Goal: Browse casually: Explore the website without a specific task or goal

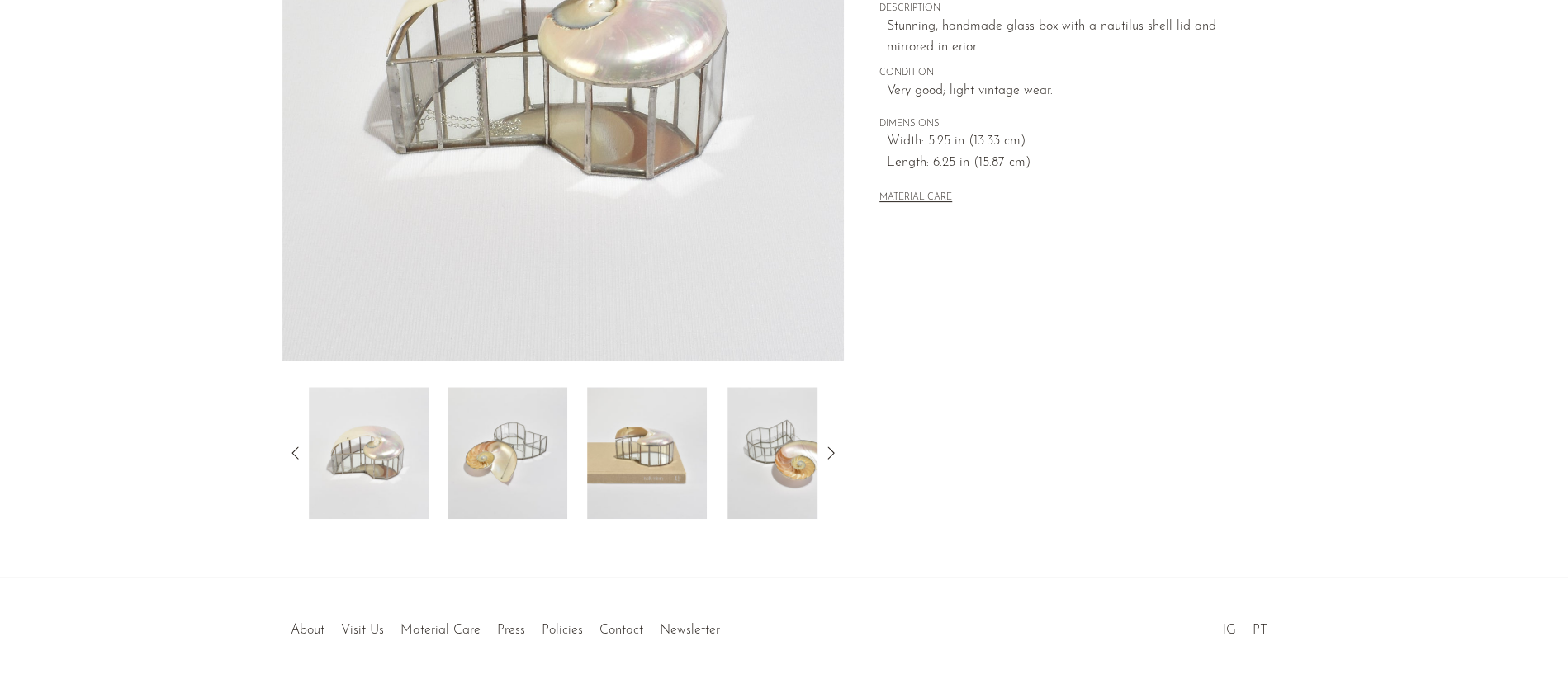
scroll to position [381, 0]
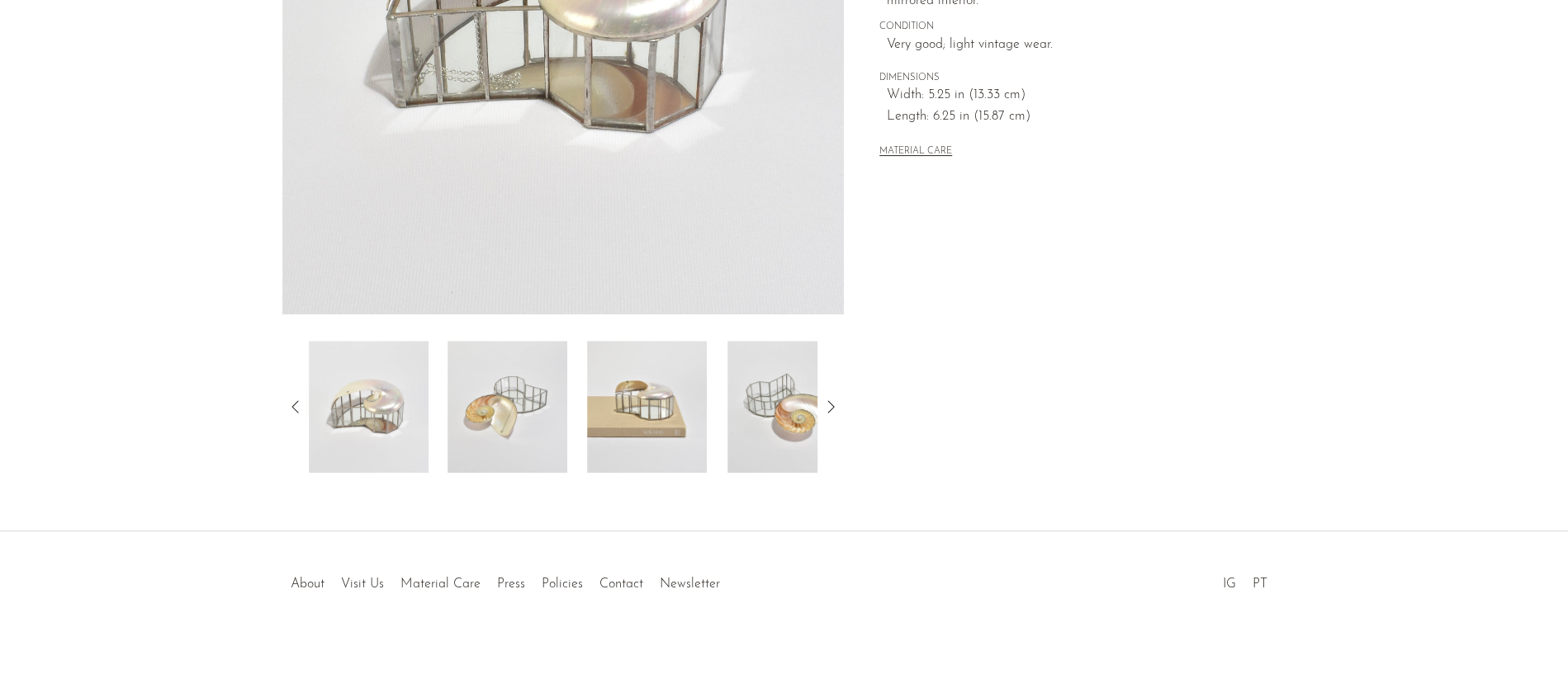
scroll to position [381, 0]
click at [538, 417] on img at bounding box center [507, 406] width 120 height 132
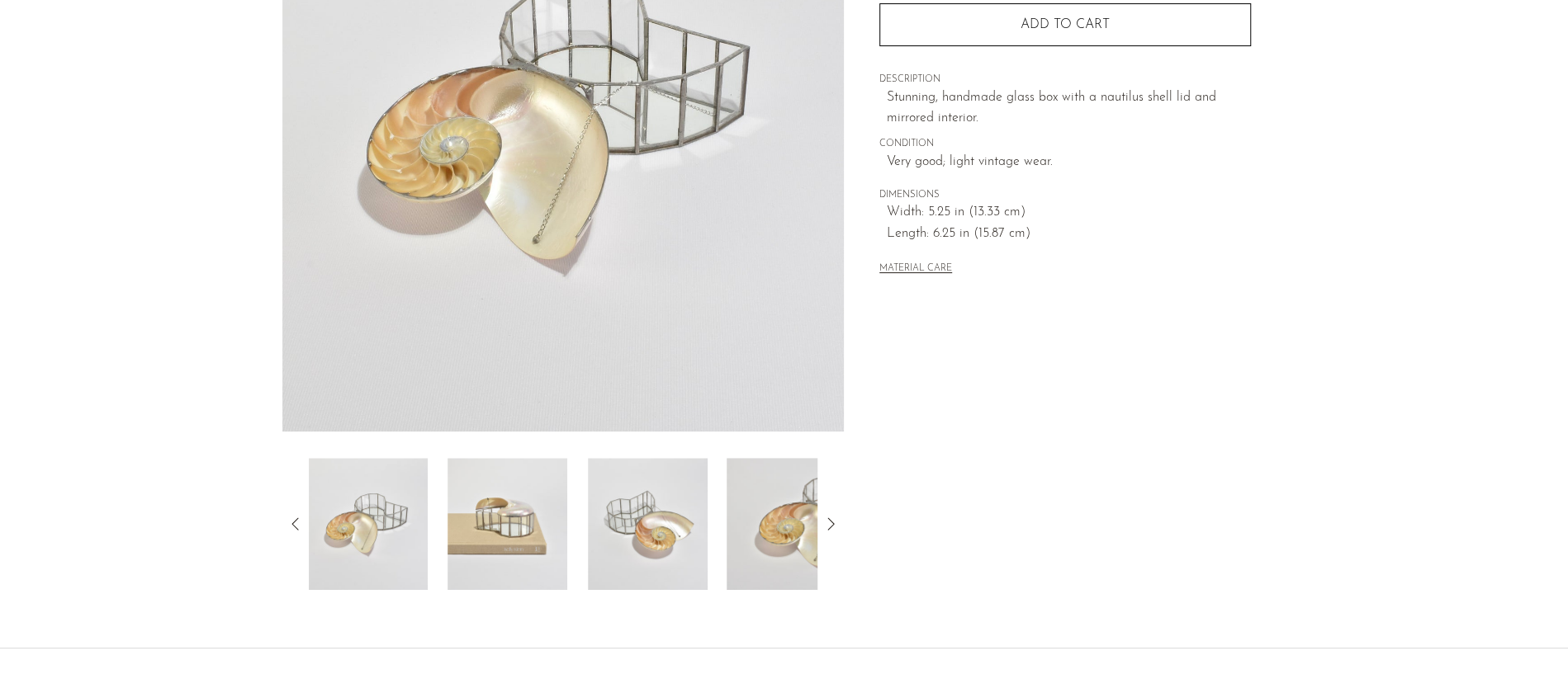
scroll to position [273, 0]
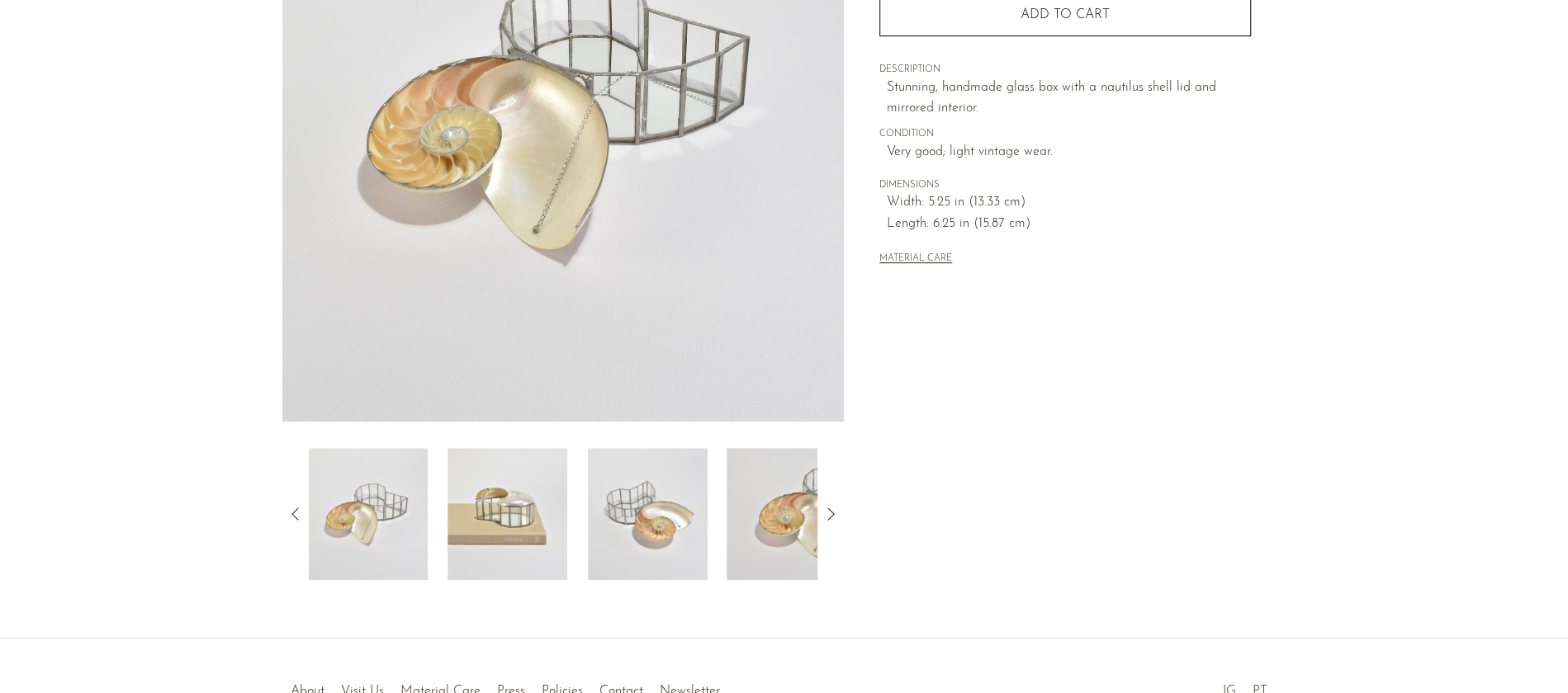
click at [807, 513] on img at bounding box center [787, 514] width 120 height 132
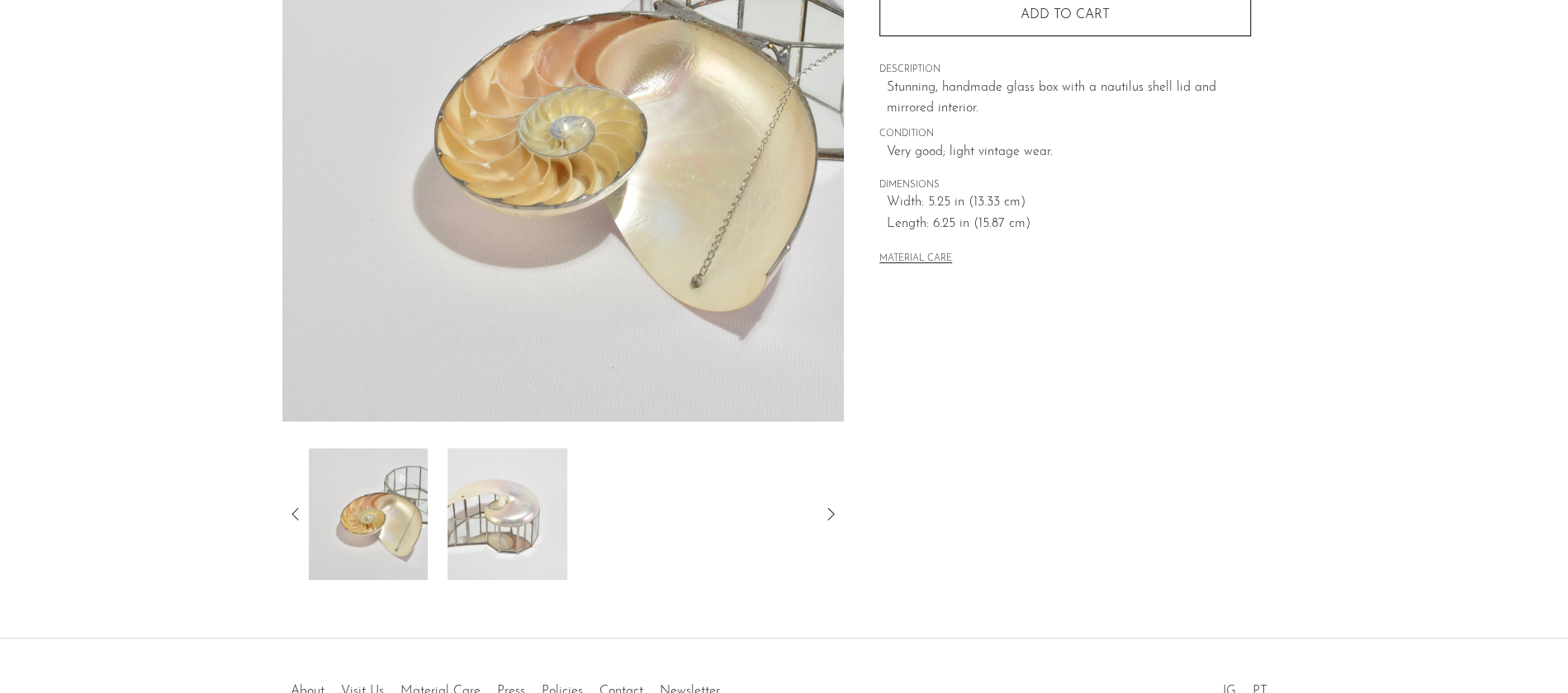
click at [523, 509] on img at bounding box center [507, 514] width 120 height 132
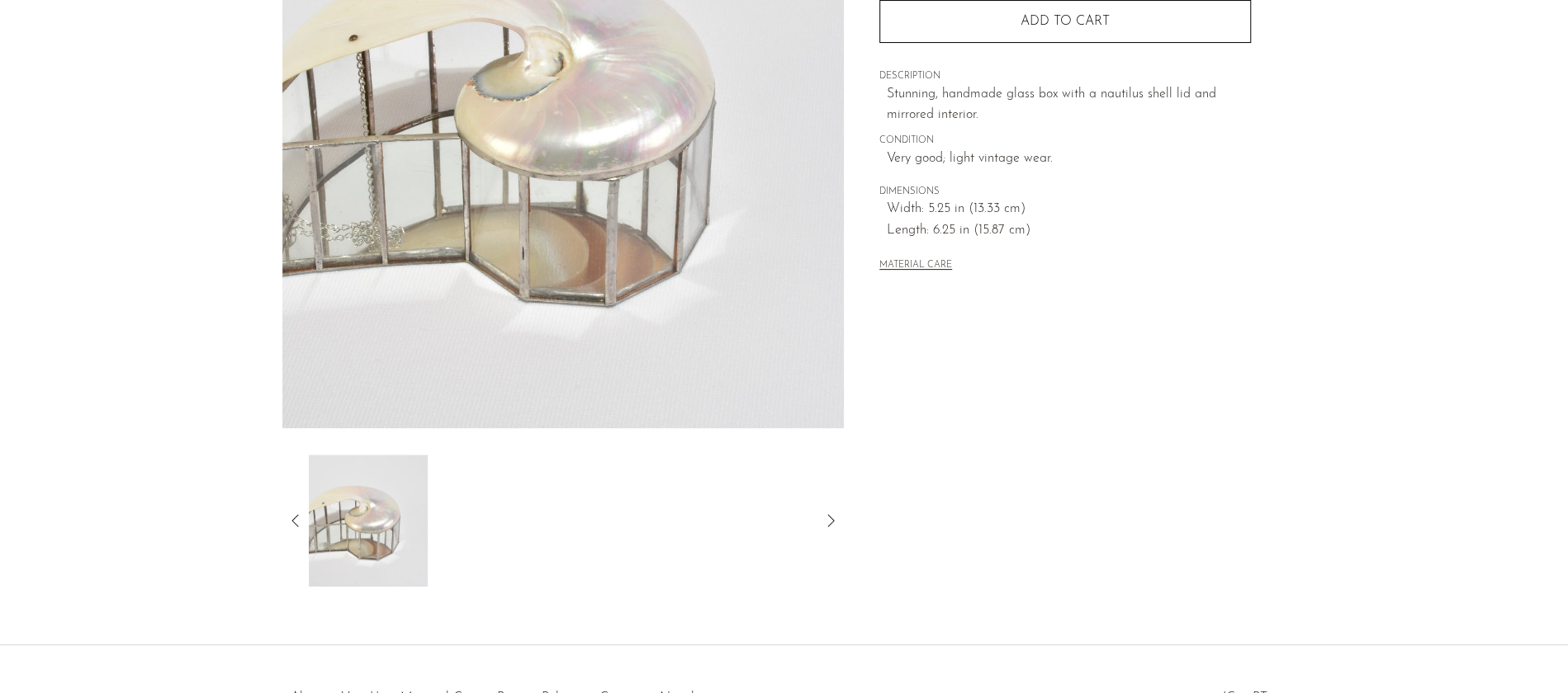
scroll to position [381, 0]
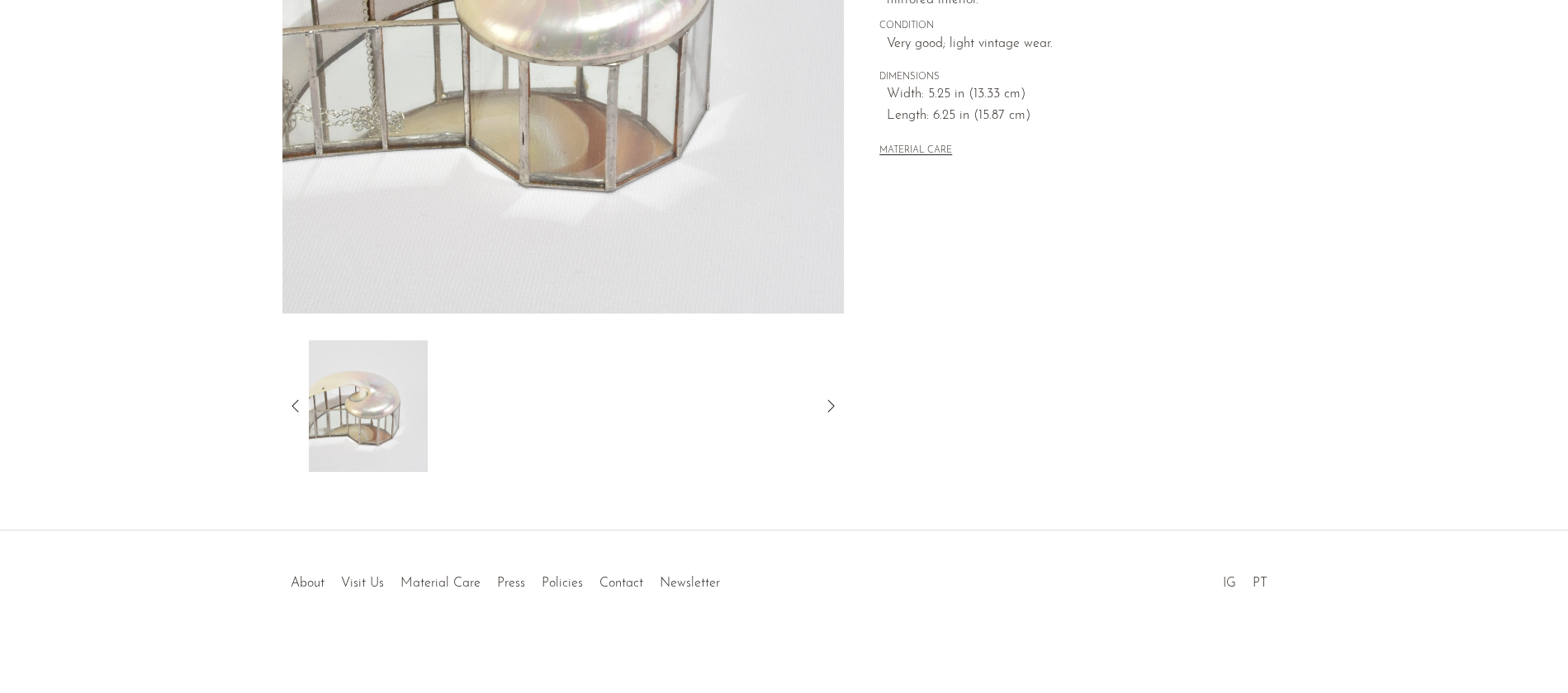
click at [291, 401] on icon at bounding box center [295, 405] width 20 height 20
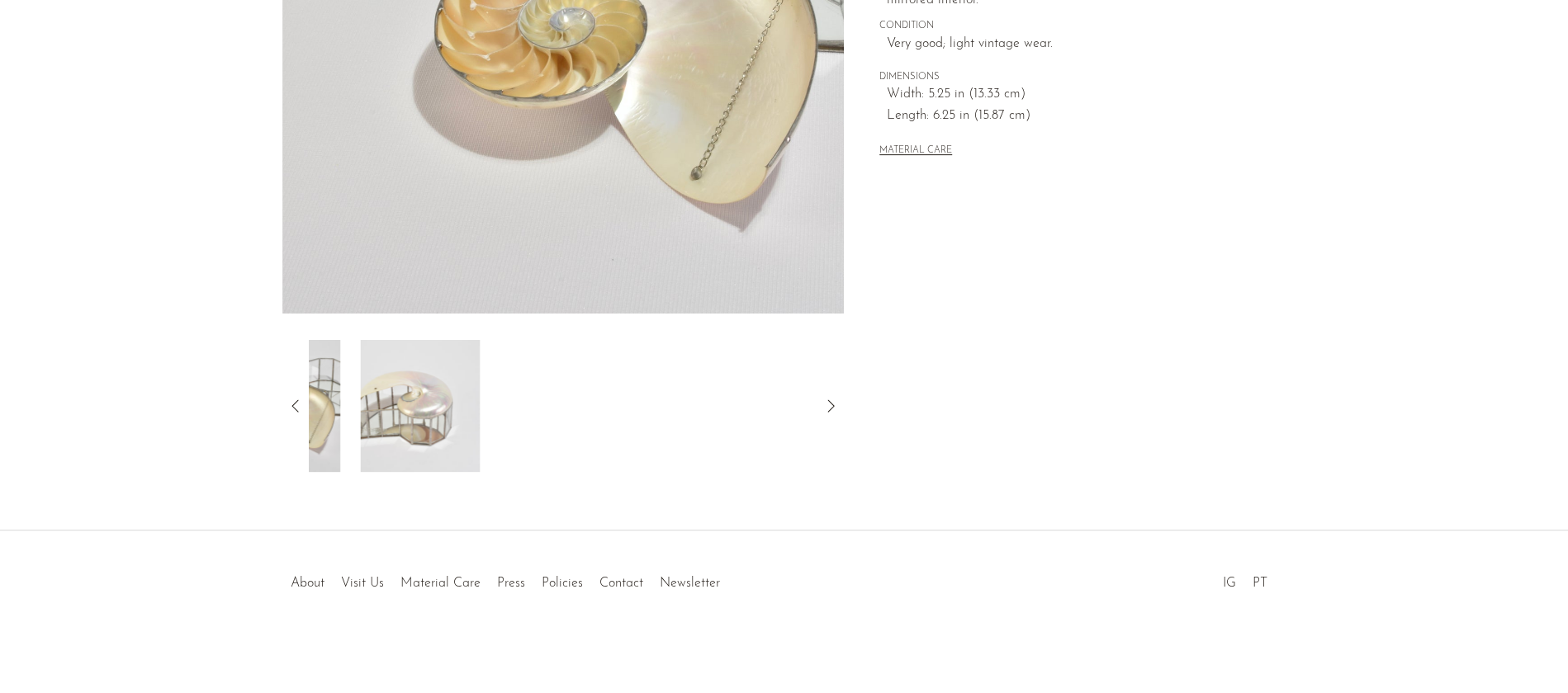
click at [291, 401] on icon at bounding box center [295, 405] width 20 height 20
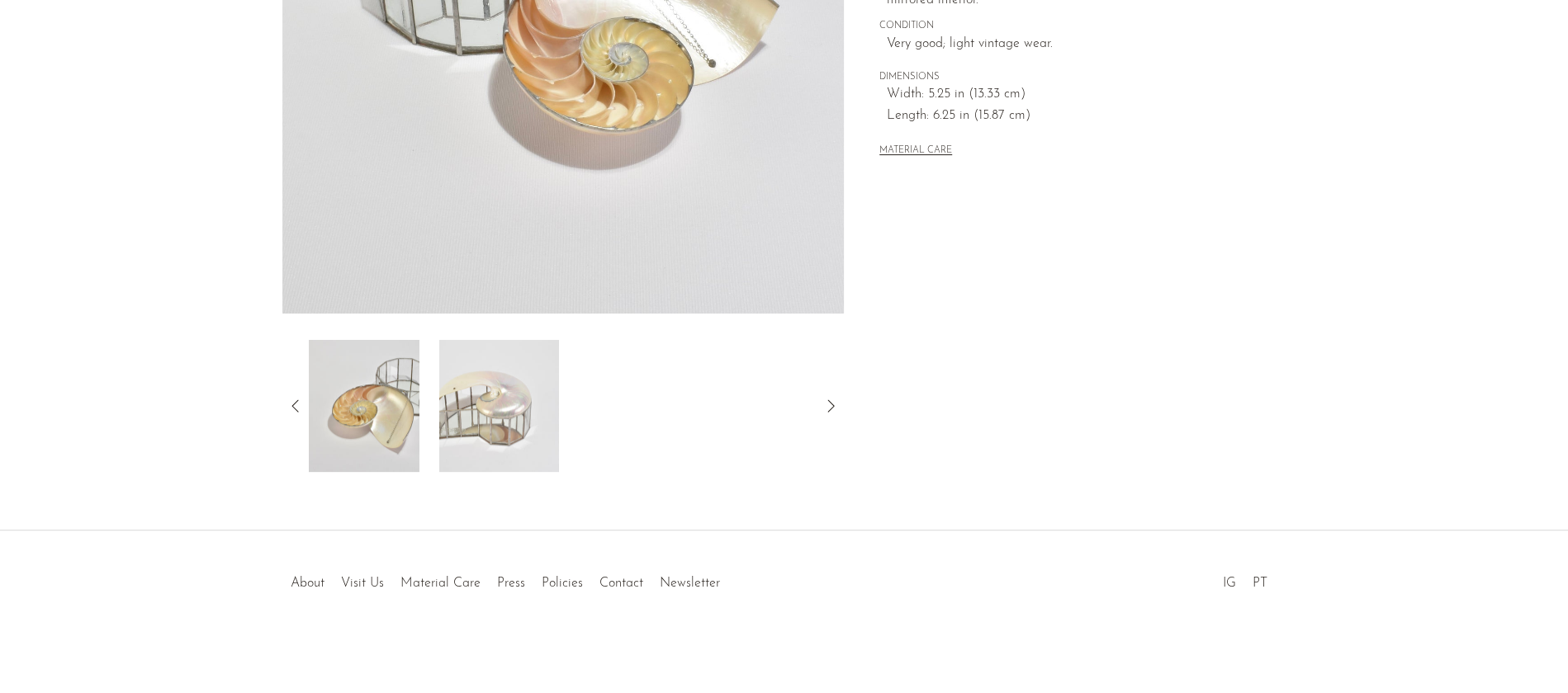
click at [291, 401] on icon at bounding box center [295, 405] width 20 height 20
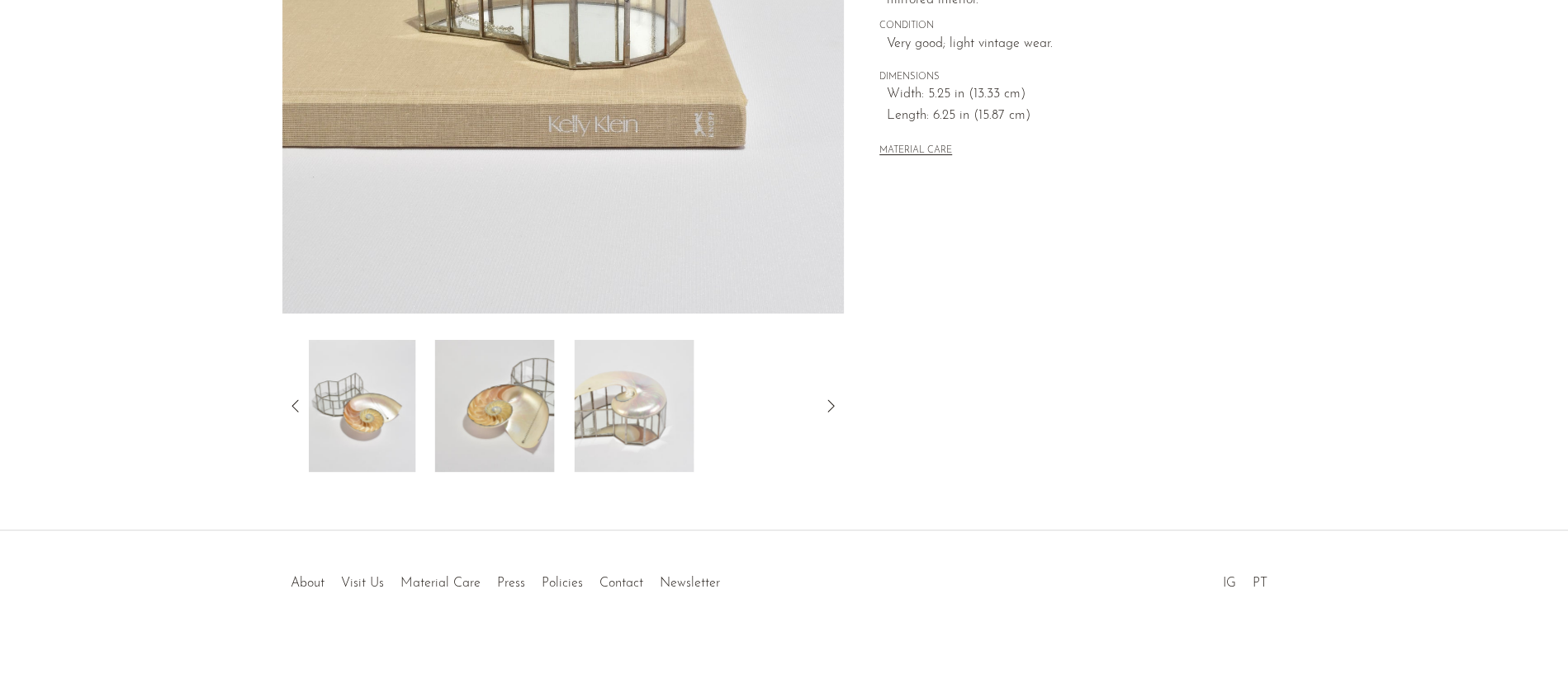
click at [291, 401] on icon at bounding box center [295, 405] width 20 height 20
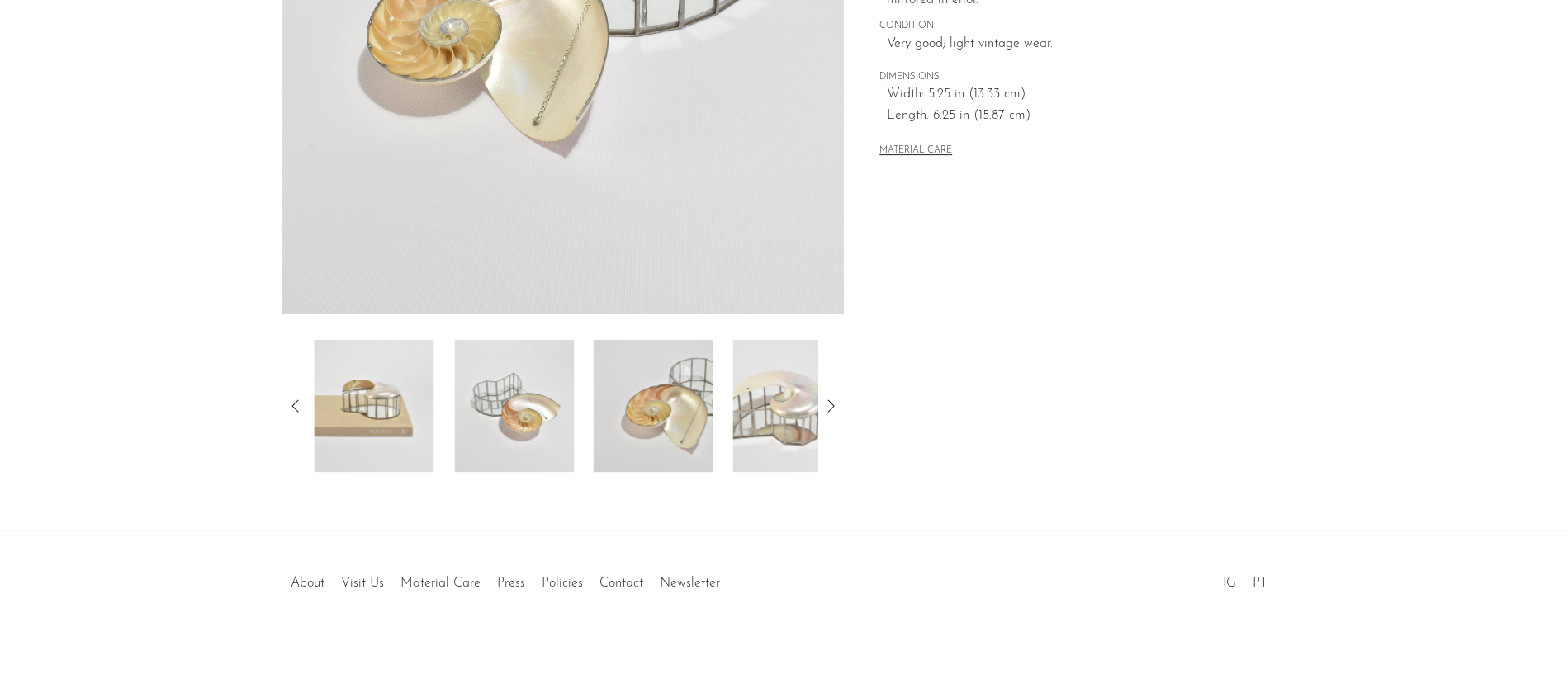
click at [291, 401] on icon at bounding box center [295, 405] width 20 height 20
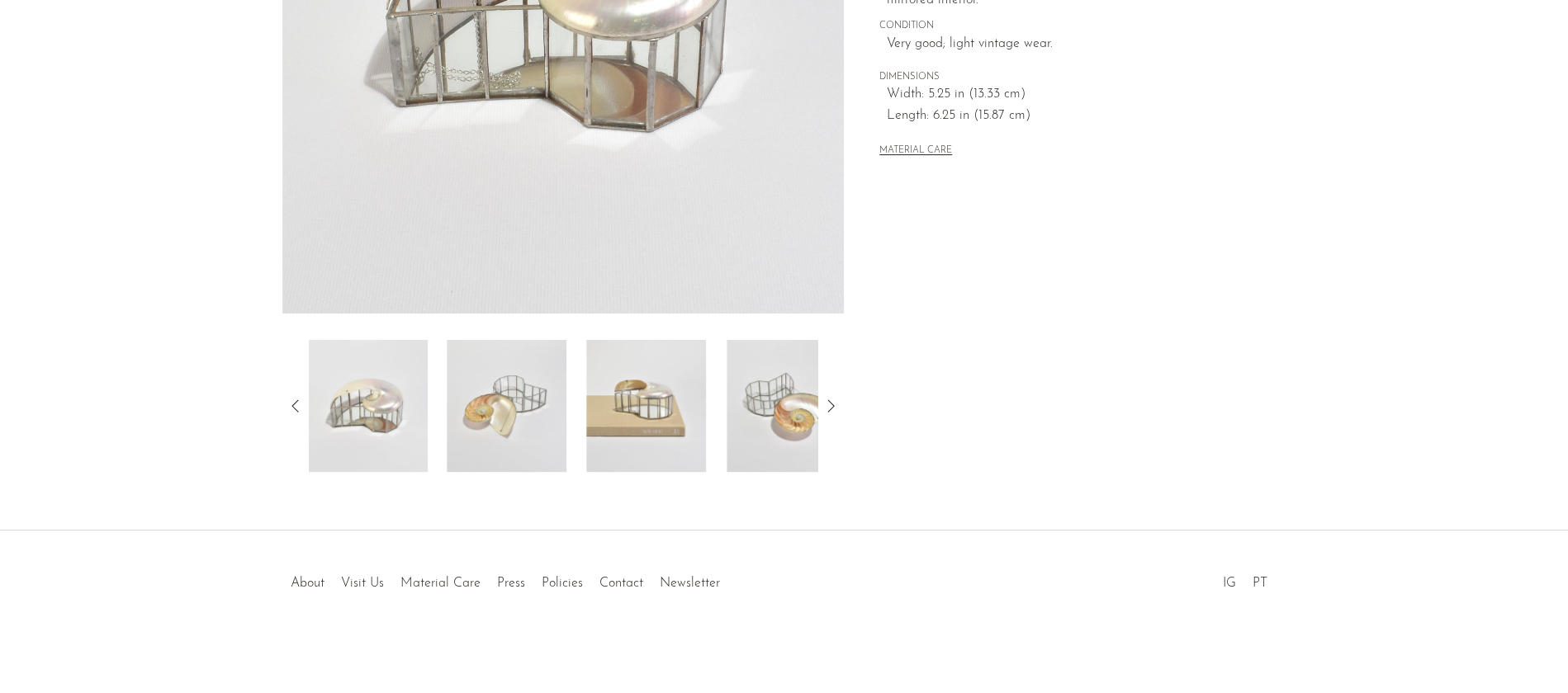
click at [291, 401] on icon at bounding box center [295, 405] width 20 height 20
click at [364, 409] on img at bounding box center [368, 406] width 120 height 132
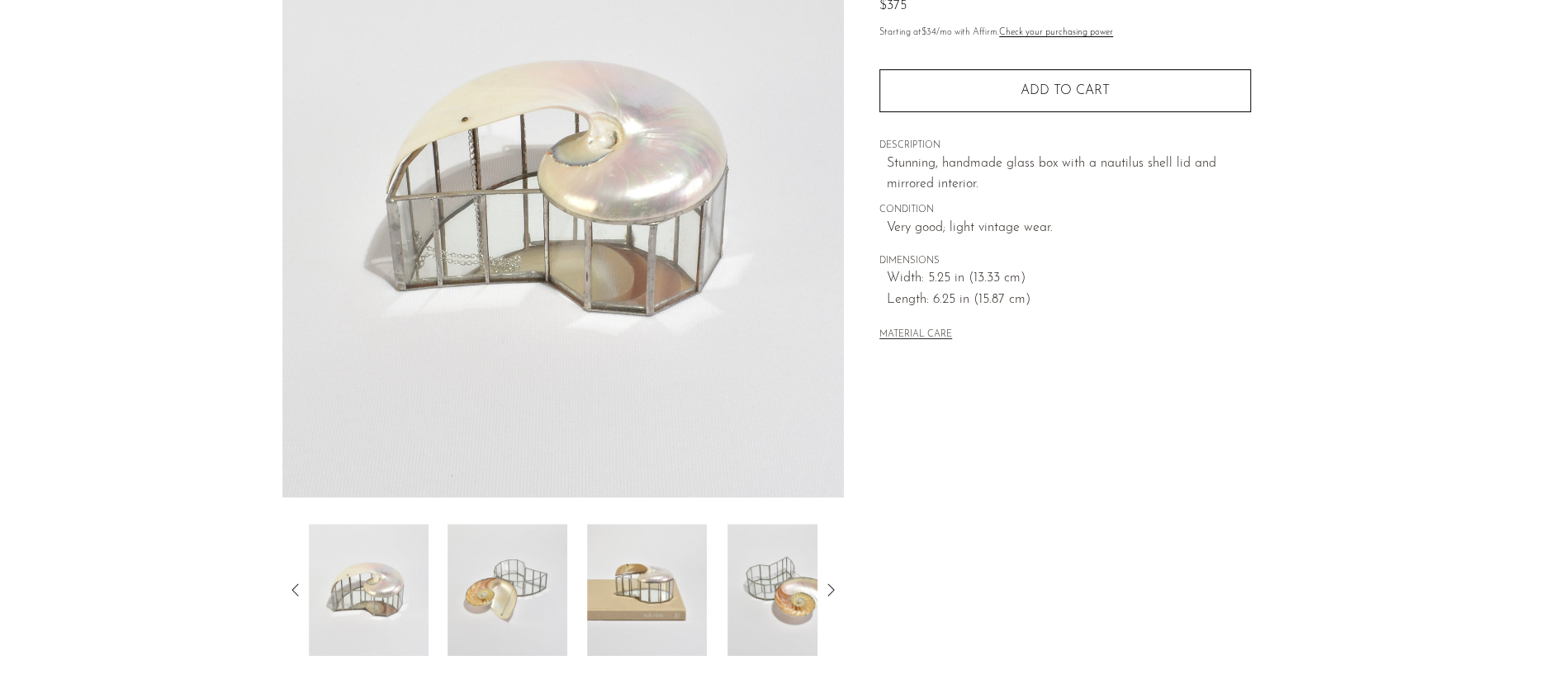
scroll to position [175, 0]
